Goal: Transaction & Acquisition: Purchase product/service

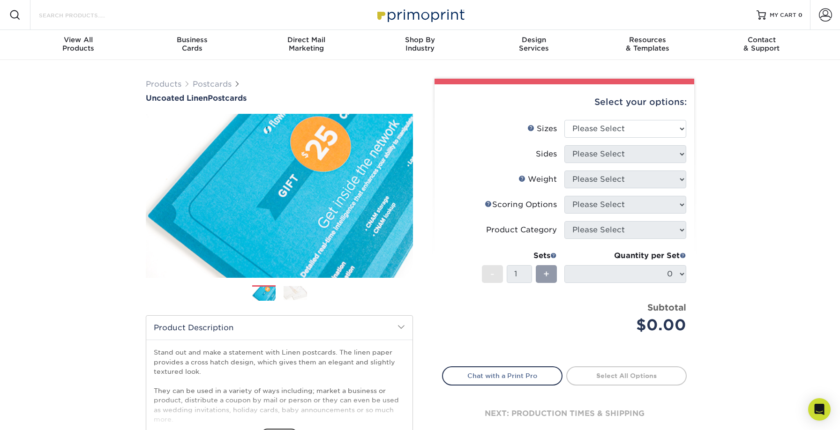
click at [55, 12] on input "Search Products" at bounding box center [83, 14] width 91 height 11
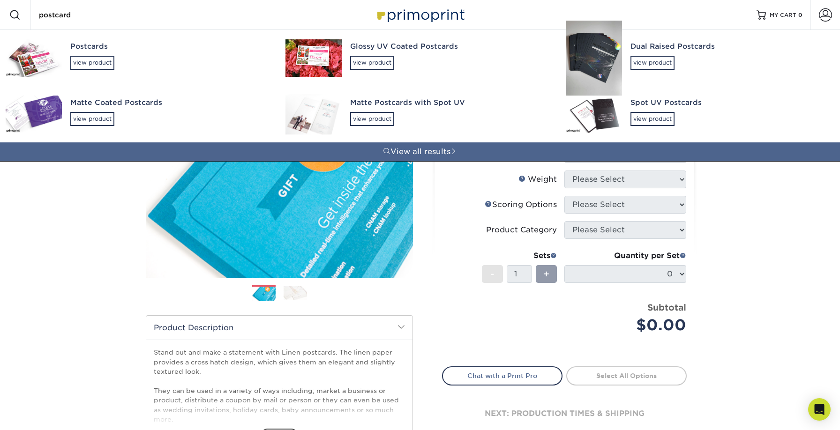
type input "postcard"
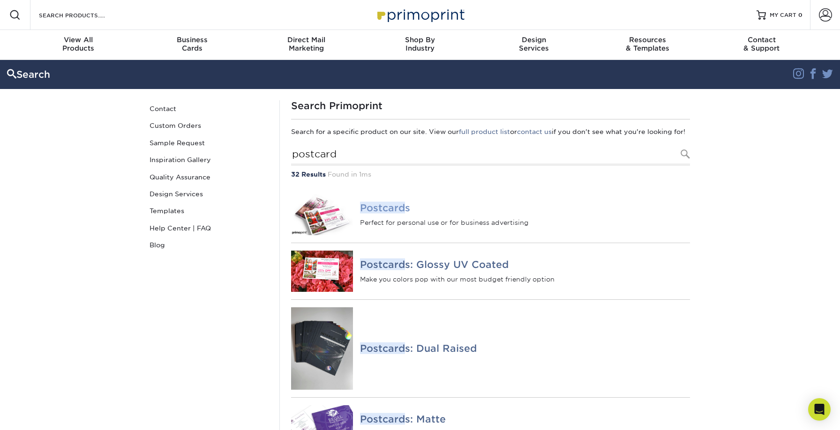
click at [384, 214] on em "Postcard" at bounding box center [382, 208] width 45 height 12
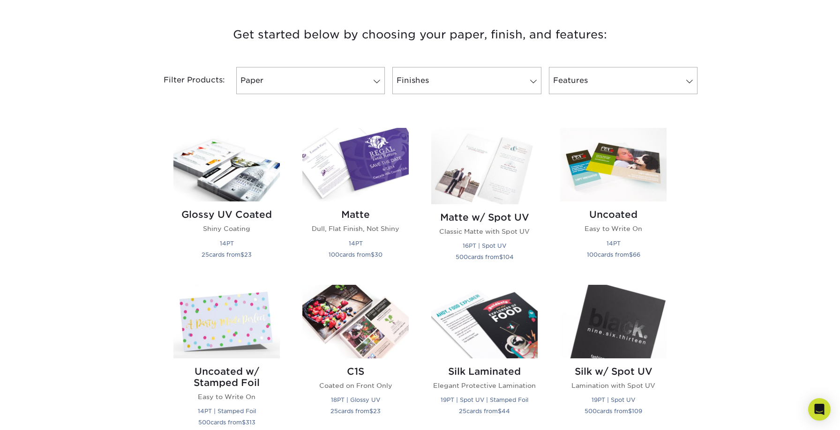
scroll to position [345, 0]
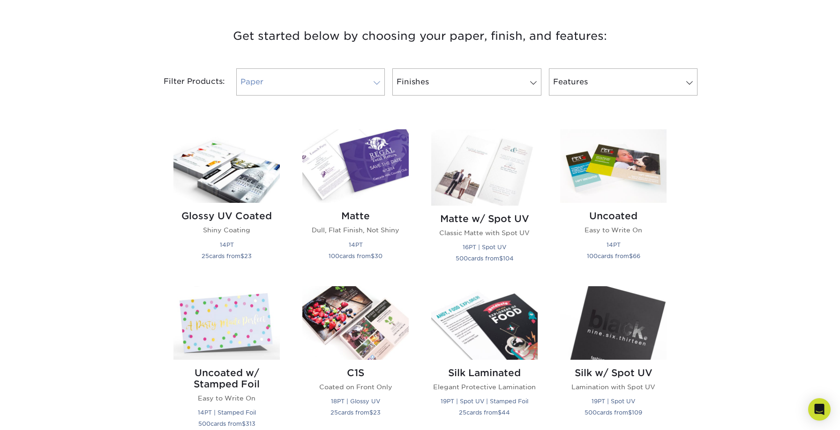
click at [301, 90] on link "Paper" at bounding box center [310, 81] width 149 height 27
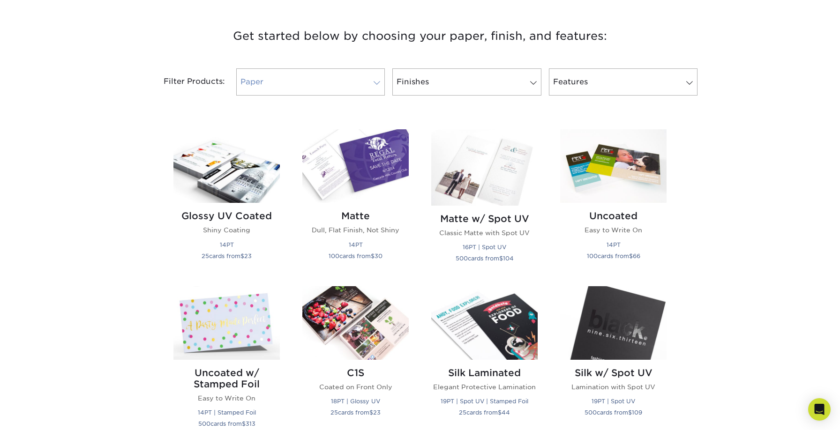
click at [365, 92] on link "Paper" at bounding box center [310, 81] width 149 height 27
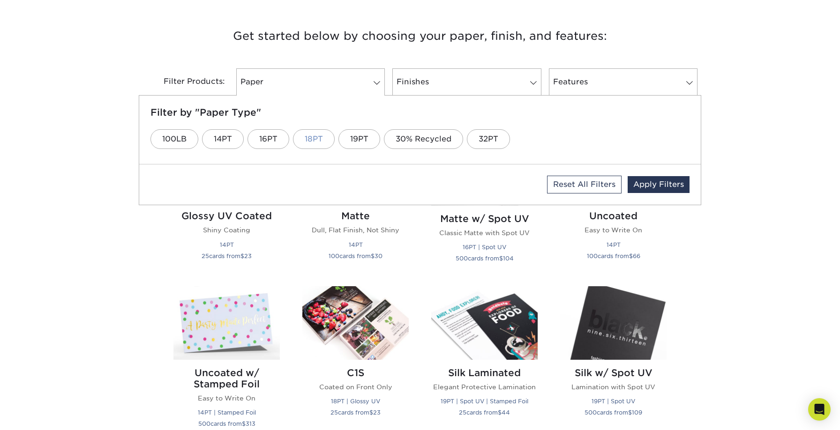
click at [312, 139] on link "18PT" at bounding box center [314, 139] width 42 height 20
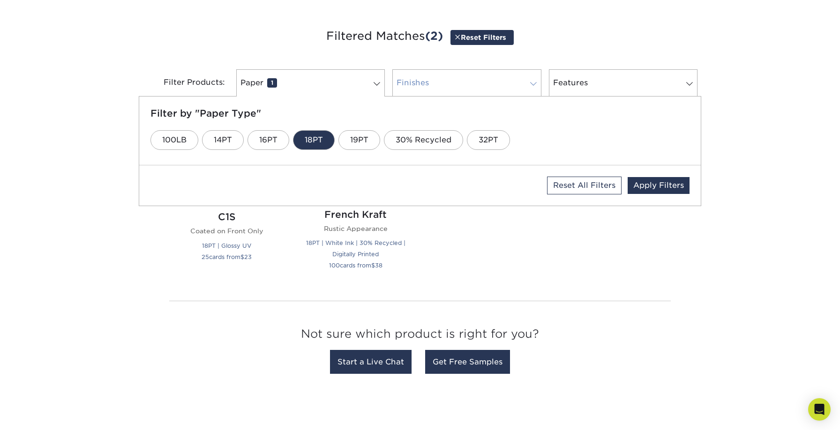
click at [444, 87] on link "Finishes 0" at bounding box center [466, 82] width 149 height 27
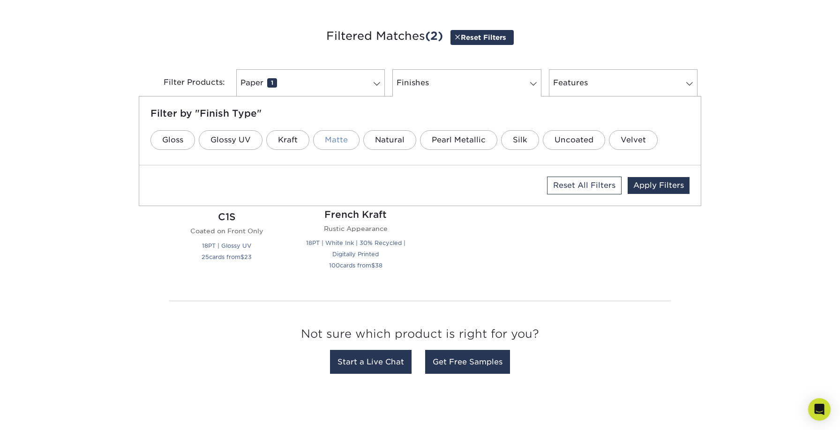
click at [337, 135] on link "Matte" at bounding box center [336, 140] width 46 height 20
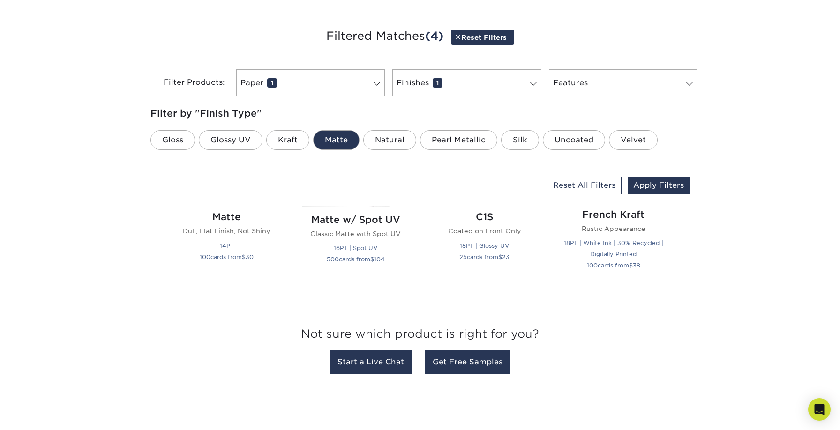
click at [119, 203] on div "Get started below by choosing your paper, finish, and features: Filtered Matche…" at bounding box center [420, 203] width 840 height 398
